Goal: Information Seeking & Learning: Understand process/instructions

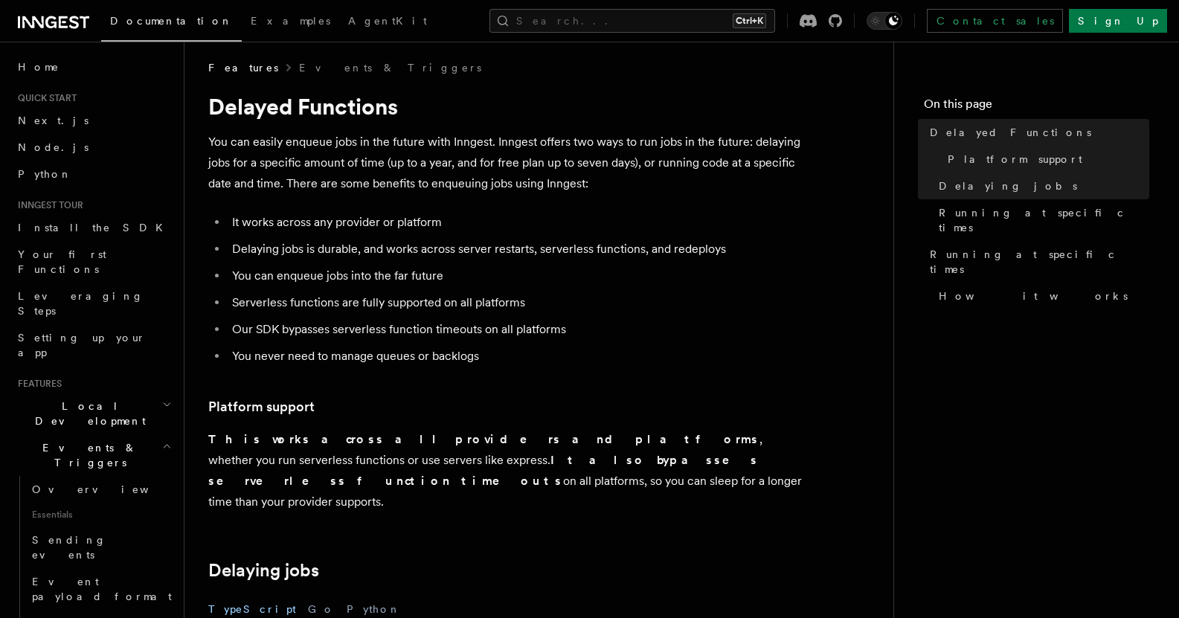
scroll to position [74, 0]
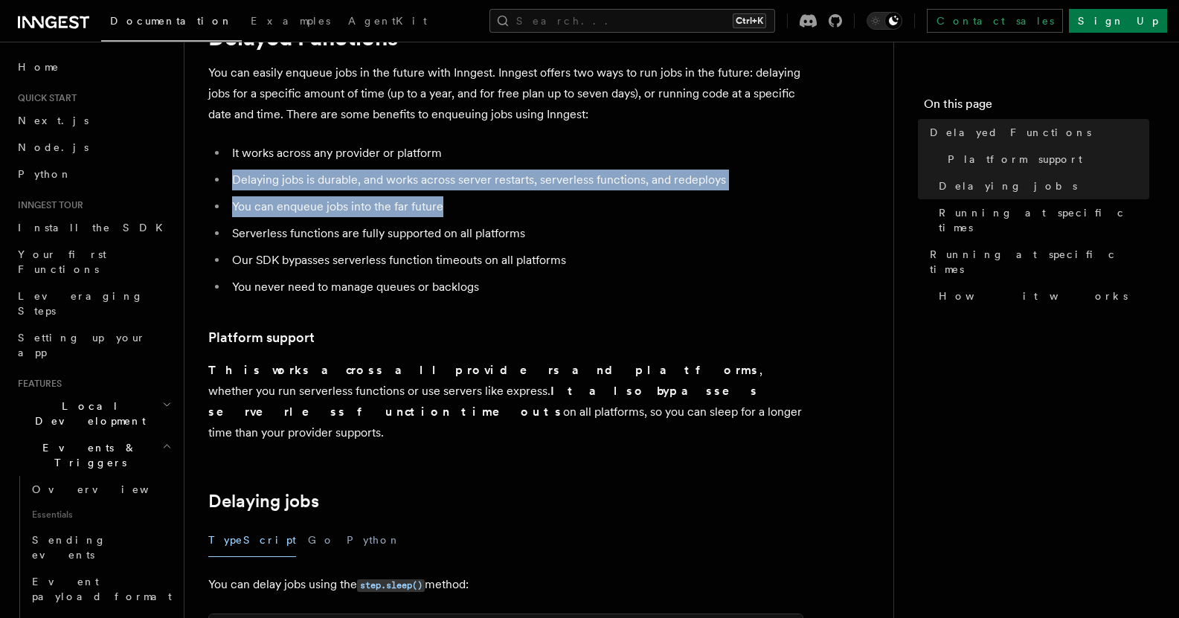
drag, startPoint x: 511, startPoint y: 200, endPoint x: 500, endPoint y: 157, distance: 44.6
click at [499, 155] on ul "It works across any provider or platform Delaying jobs is durable, and works ac…" at bounding box center [505, 220] width 595 height 155
click at [500, 158] on li "It works across any provider or platform" at bounding box center [516, 153] width 576 height 21
click at [499, 179] on li "Delaying jobs is durable, and works across server restarts, serverless function…" at bounding box center [516, 180] width 576 height 21
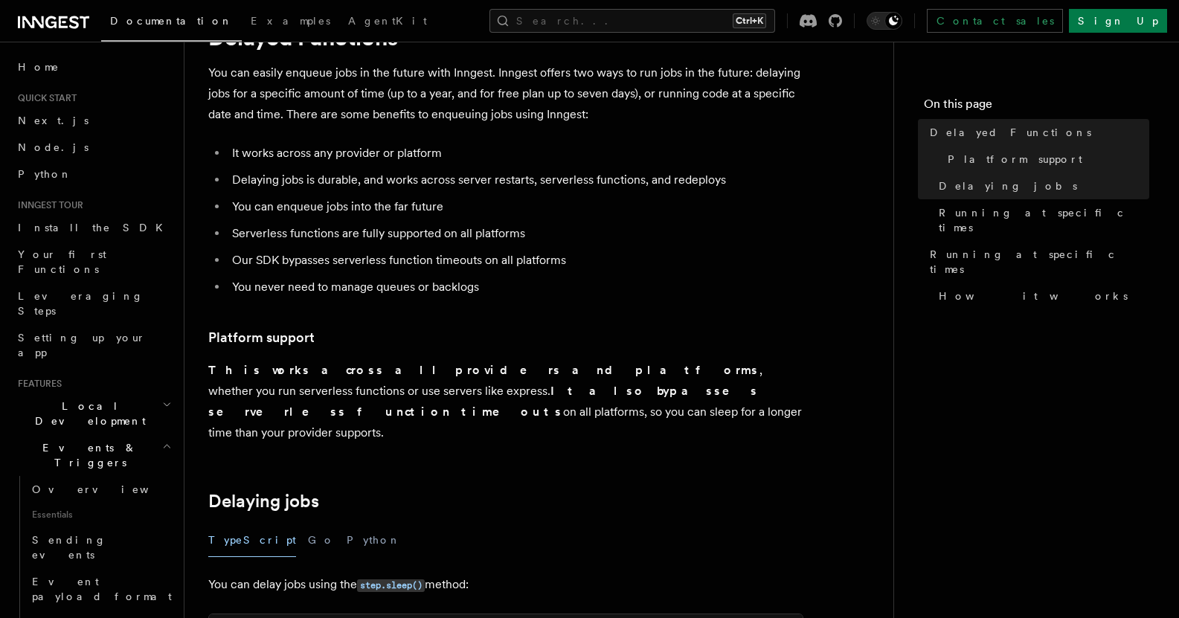
click at [438, 219] on ul "It works across any provider or platform Delaying jobs is durable, and works ac…" at bounding box center [505, 220] width 595 height 155
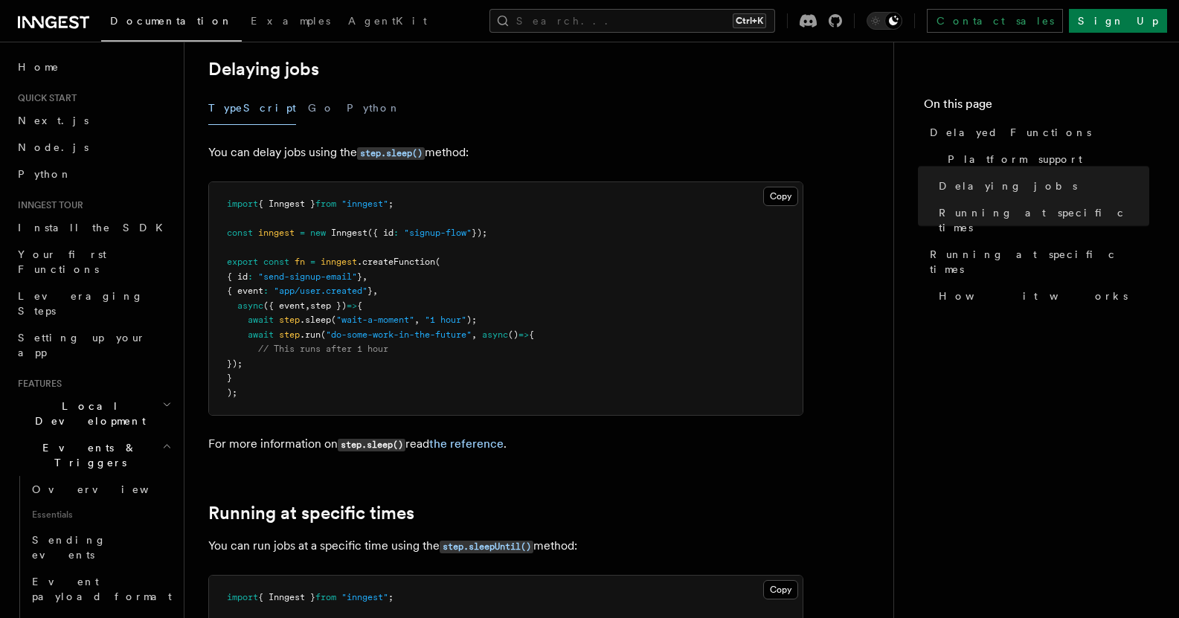
scroll to position [521, 0]
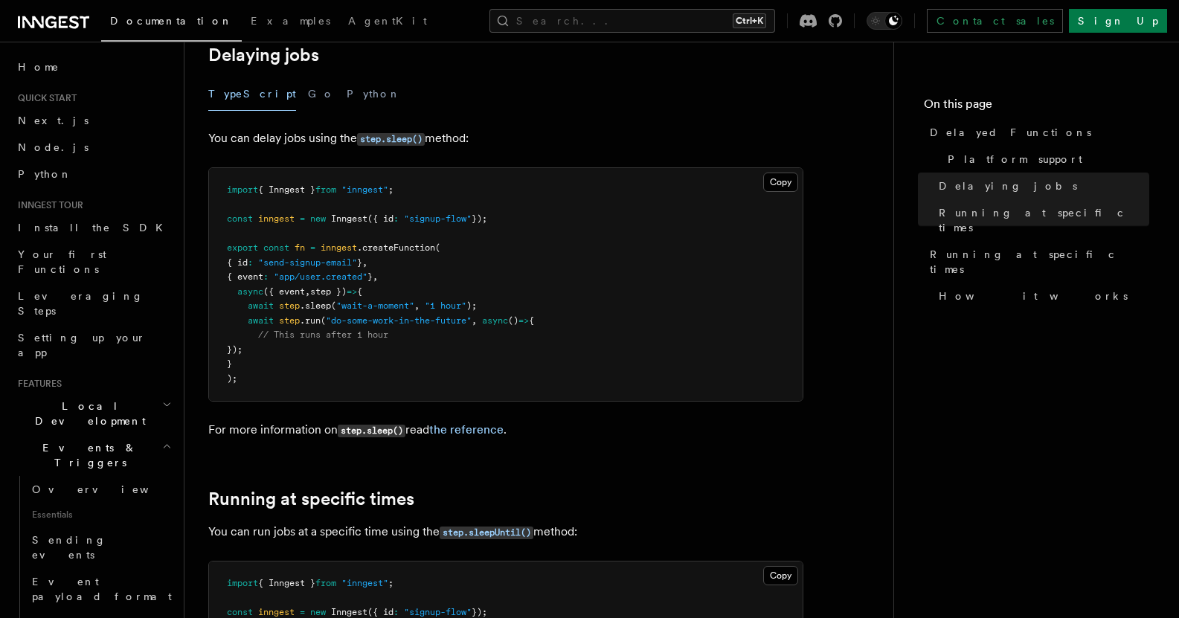
drag, startPoint x: 325, startPoint y: 329, endPoint x: 240, endPoint y: 269, distance: 104.2
click at [240, 269] on pre "import { Inngest } from "inngest" ; const inngest = new Inngest ({ id : "signup…" at bounding box center [506, 284] width 594 height 233
click at [240, 286] on span "async" at bounding box center [250, 291] width 26 height 10
drag, startPoint x: 317, startPoint y: 331, endPoint x: 315, endPoint y: 317, distance: 14.3
click at [314, 321] on pre "import { Inngest } from "inngest" ; const inngest = new Inngest ({ id : "signup…" at bounding box center [506, 284] width 594 height 233
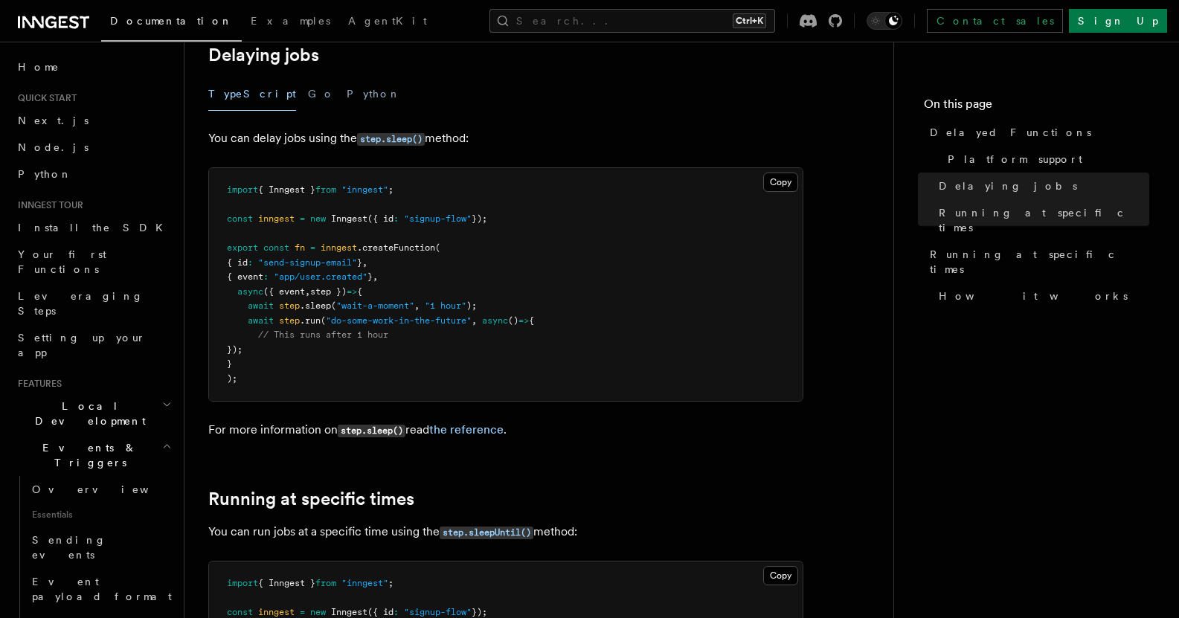
click at [314, 330] on span "// This runs after 1 hour" at bounding box center [323, 335] width 130 height 10
click at [313, 330] on span "// This runs after 1 hour" at bounding box center [323, 335] width 130 height 10
click at [307, 309] on pre "import { Inngest } from "inngest" ; const inngest = new Inngest ({ id : "signup…" at bounding box center [506, 284] width 594 height 233
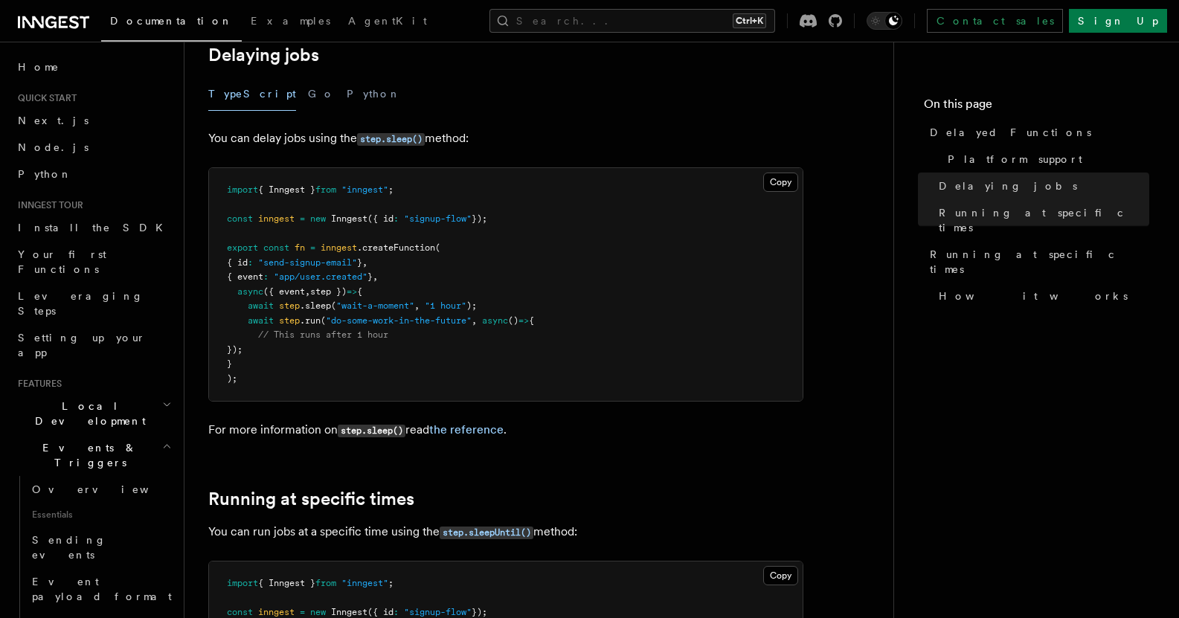
click at [306, 308] on pre "import { Inngest } from "inngest" ; const inngest = new Inngest ({ id : "signup…" at bounding box center [506, 284] width 594 height 233
click at [309, 330] on span "// This runs after 1 hour" at bounding box center [323, 335] width 130 height 10
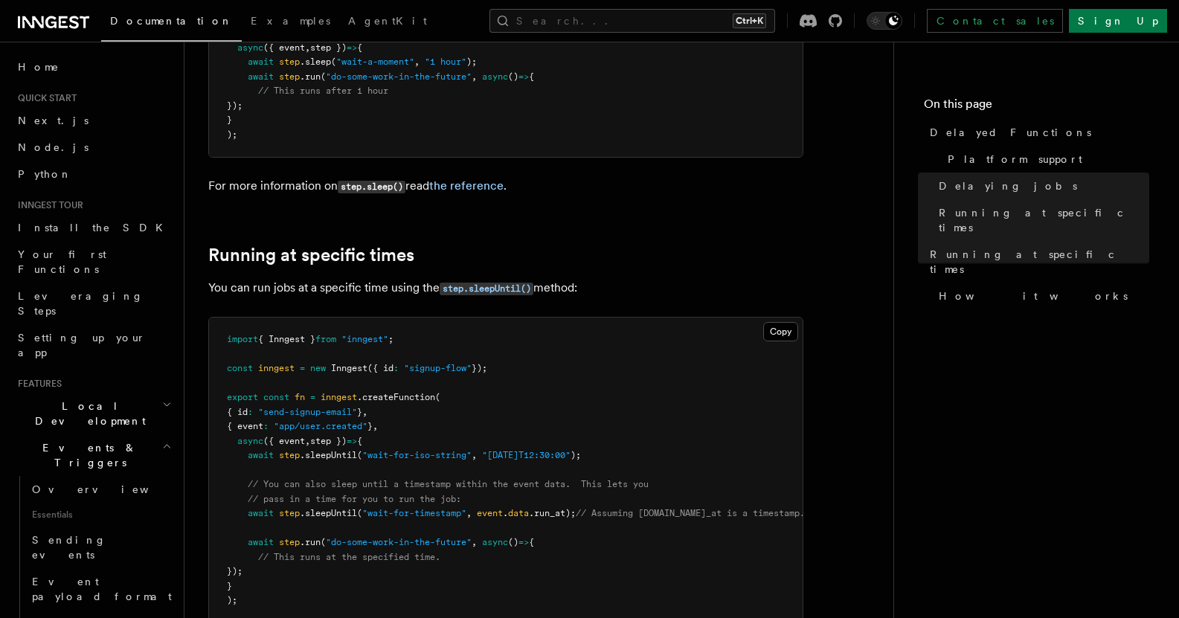
scroll to position [744, 0]
